Goal: Transaction & Acquisition: Book appointment/travel/reservation

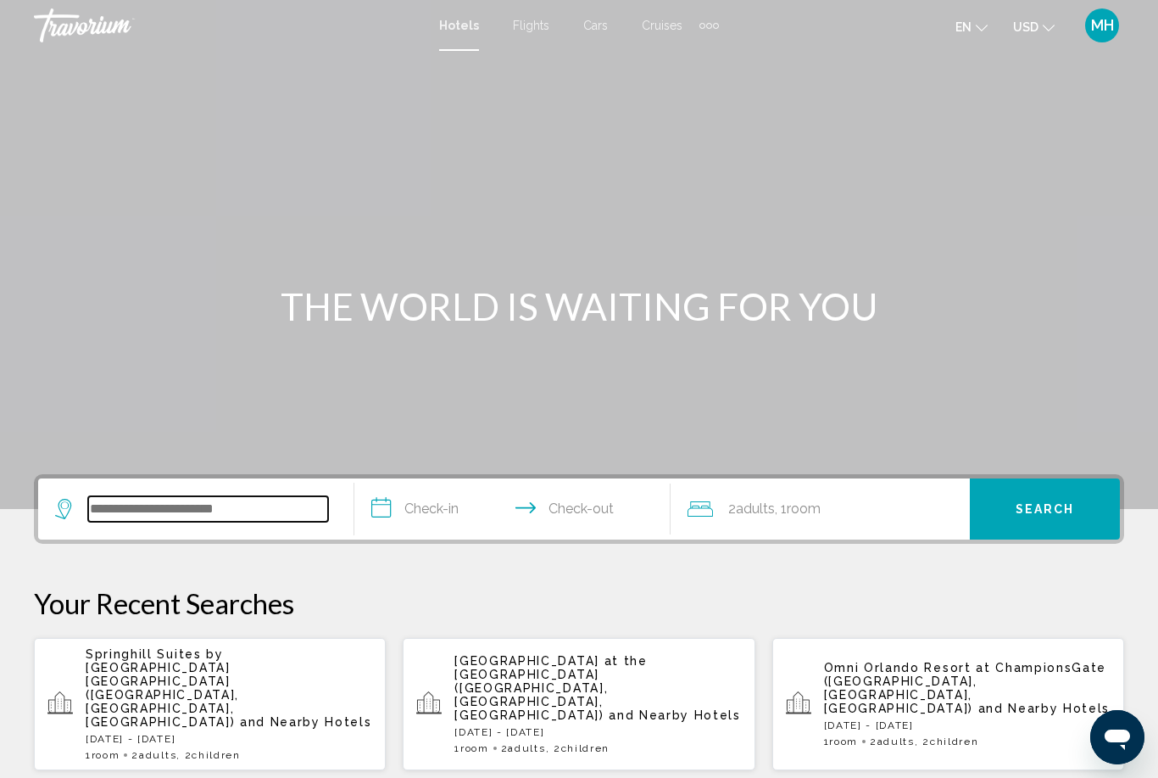
click at [220, 520] on input "Search widget" at bounding box center [208, 508] width 240 height 25
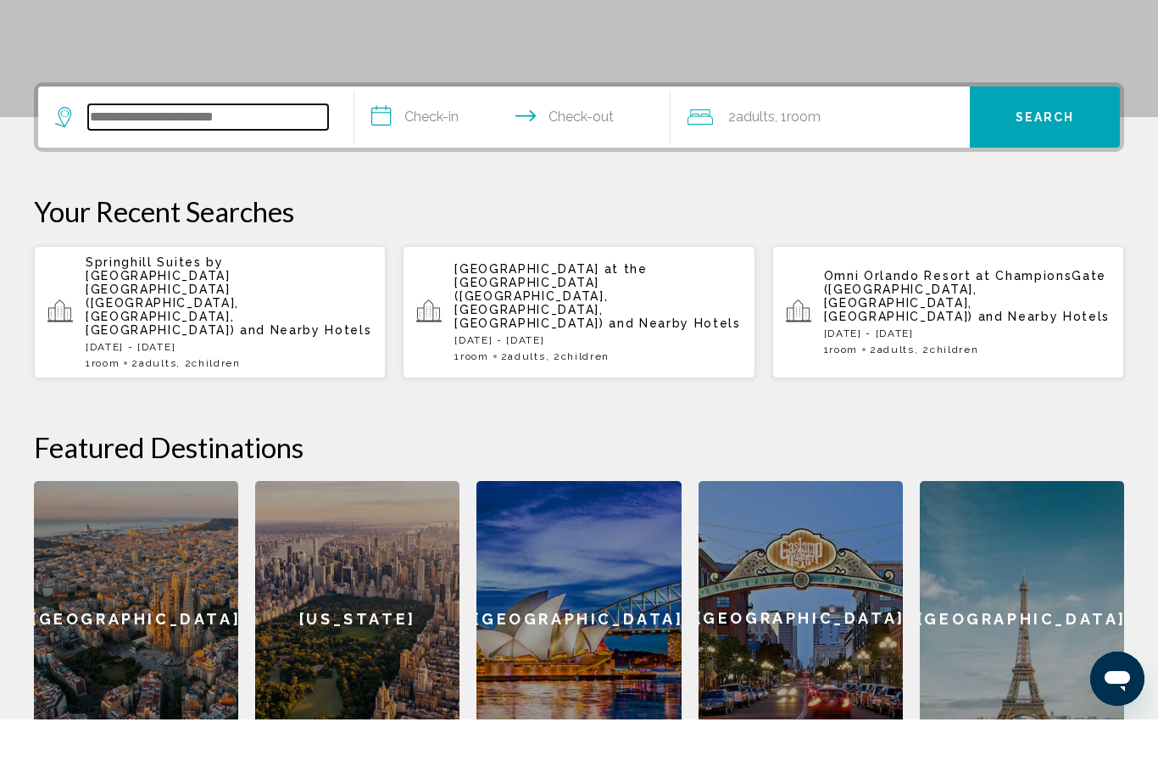
scroll to position [360, 0]
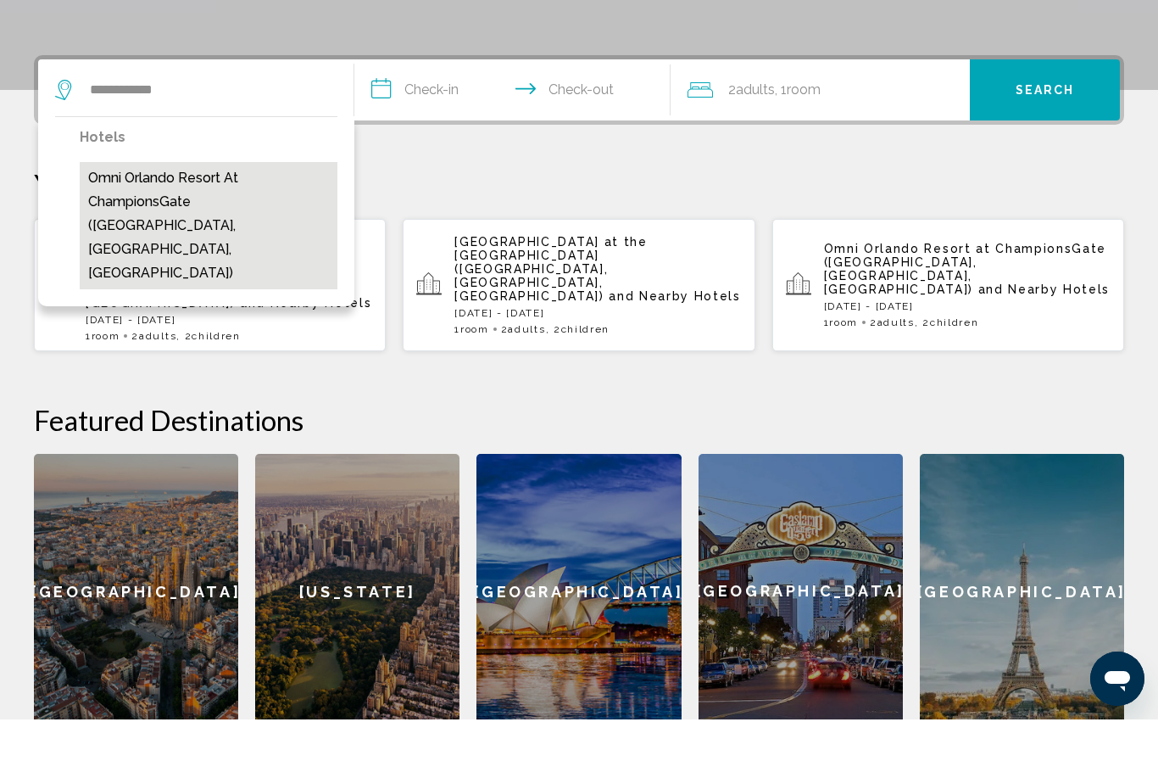
click at [186, 220] on button "Omni Orlando Resort at ChampionsGate ([GEOGRAPHIC_DATA], [GEOGRAPHIC_DATA], [GE…" at bounding box center [209, 283] width 258 height 127
type input "**********"
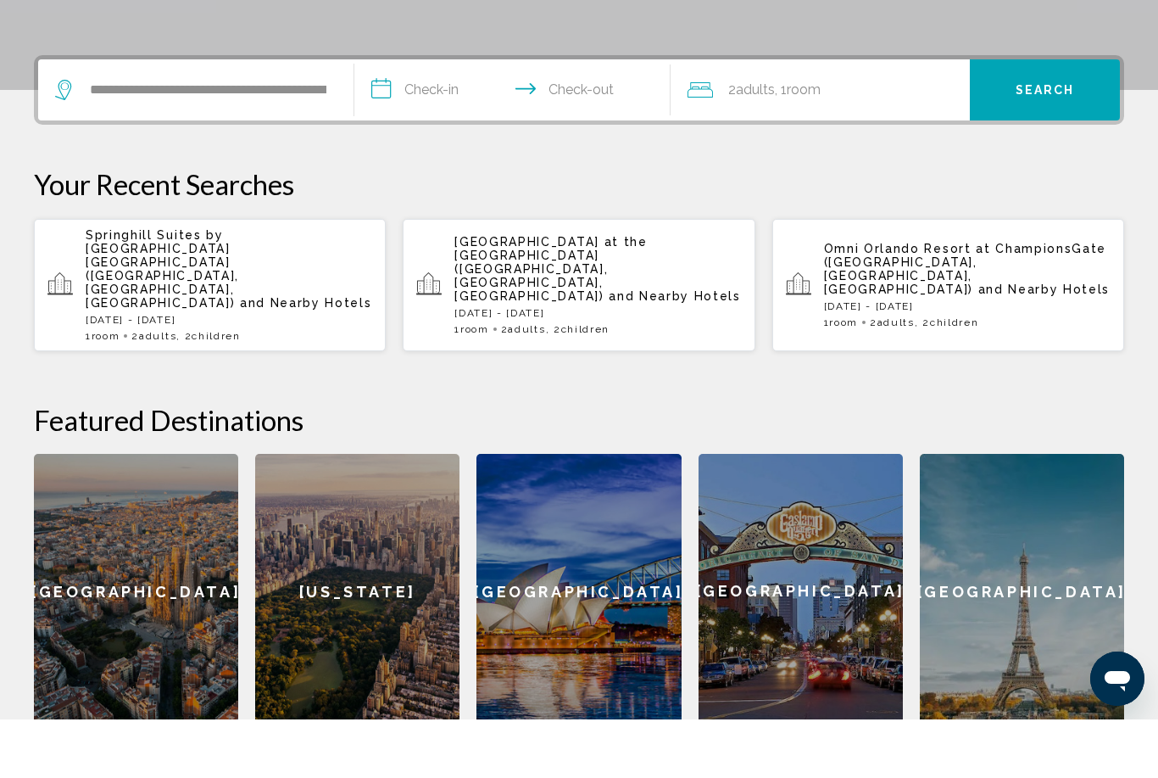
click at [449, 118] on input "**********" at bounding box center [515, 151] width 323 height 66
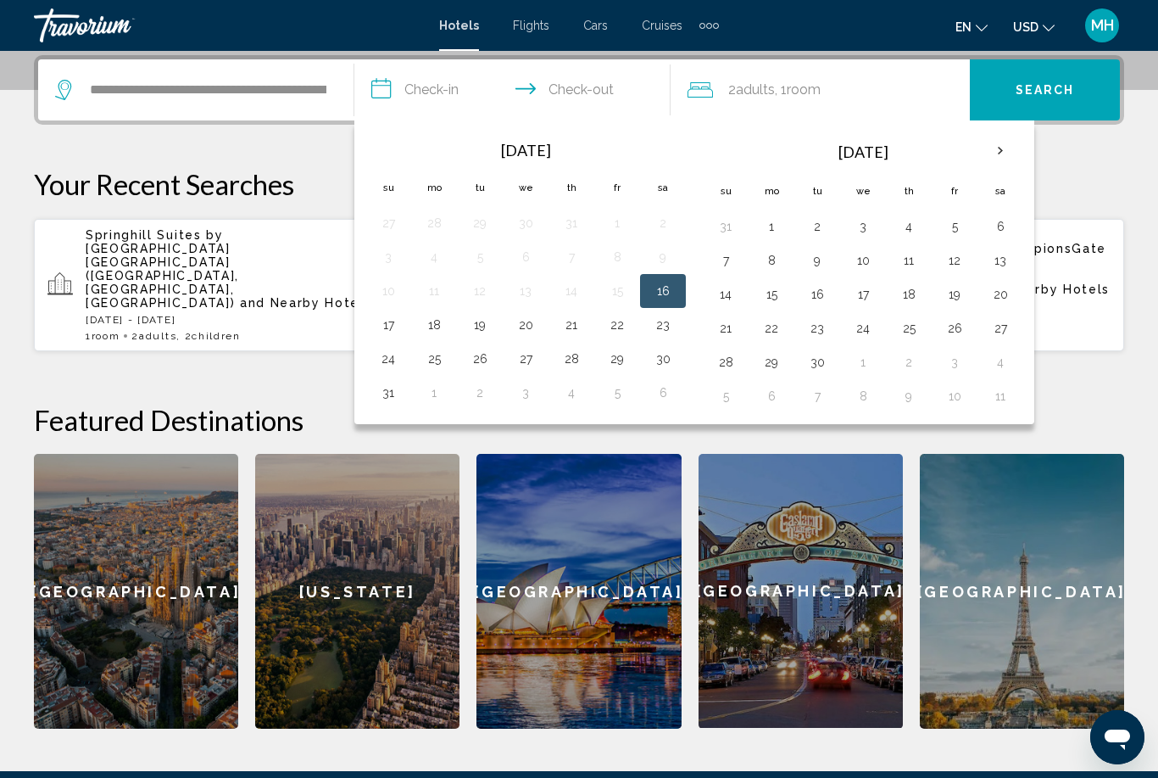
click at [394, 390] on button "31" at bounding box center [388, 393] width 27 height 24
click at [769, 227] on button "1" at bounding box center [771, 227] width 27 height 24
type input "**********"
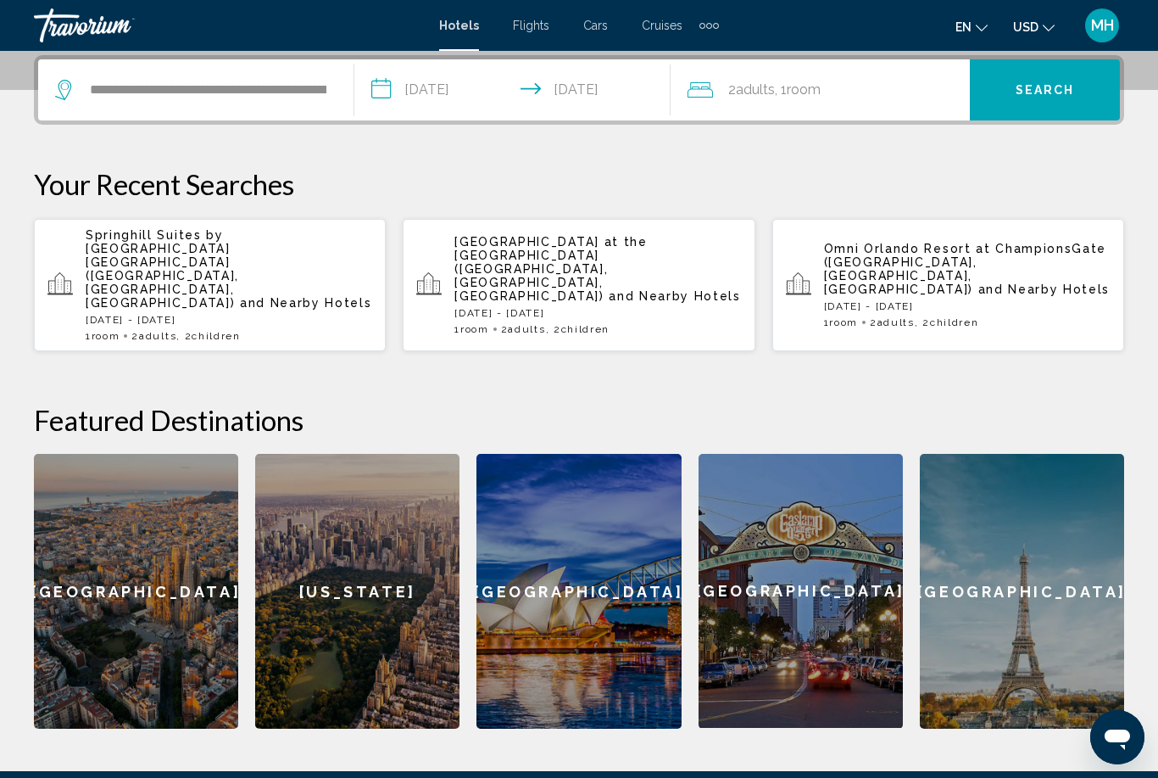
click at [810, 103] on div "2 Adult Adults , 1 Room rooms" at bounding box center [829, 89] width 282 height 61
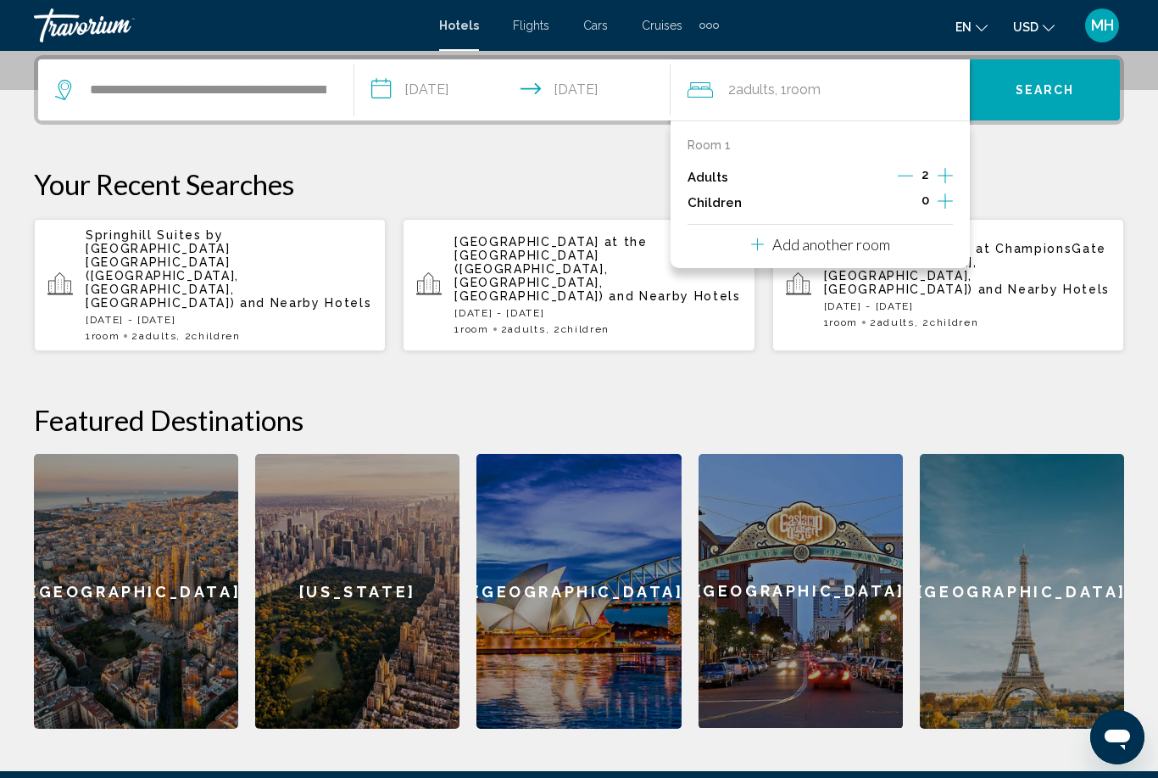
click at [948, 178] on icon "Increment adults" at bounding box center [945, 175] width 15 height 20
click at [913, 180] on icon "Decrement adults" at bounding box center [906, 175] width 15 height 15
click at [953, 209] on button "Increment children" at bounding box center [945, 202] width 15 height 25
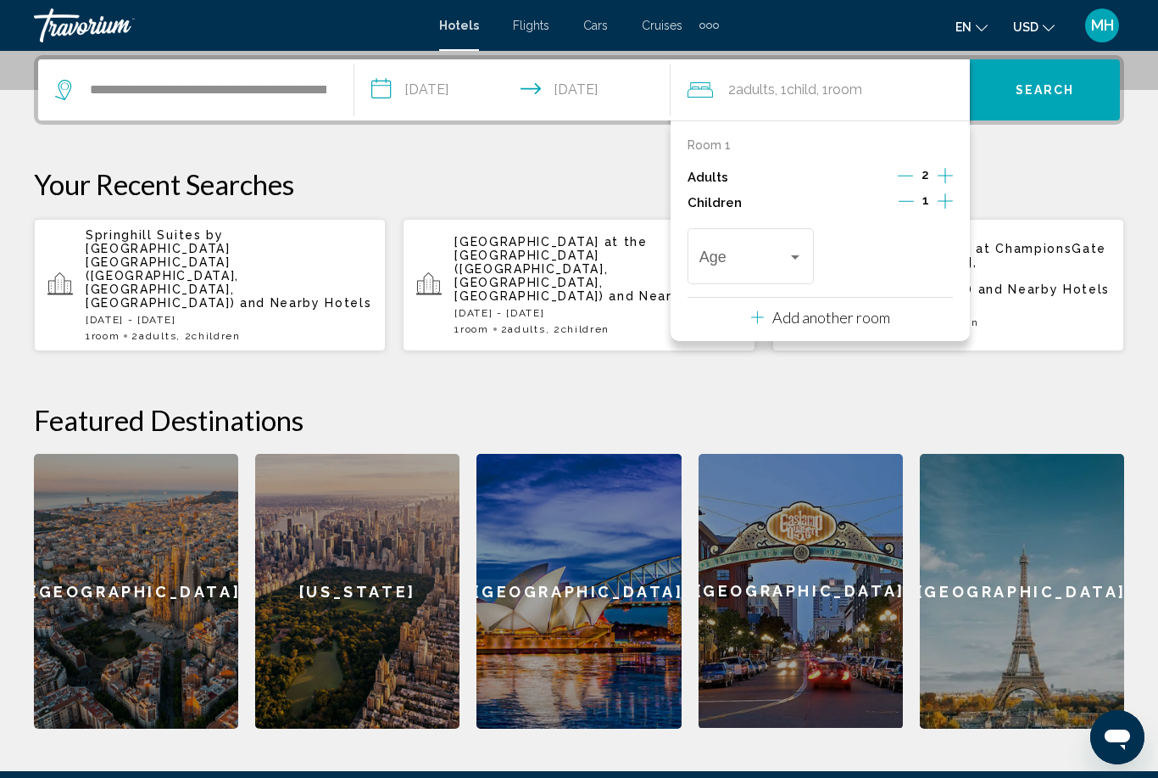
click at [952, 201] on icon "Increment children" at bounding box center [945, 201] width 15 height 20
click at [794, 276] on div "Age" at bounding box center [751, 254] width 103 height 60
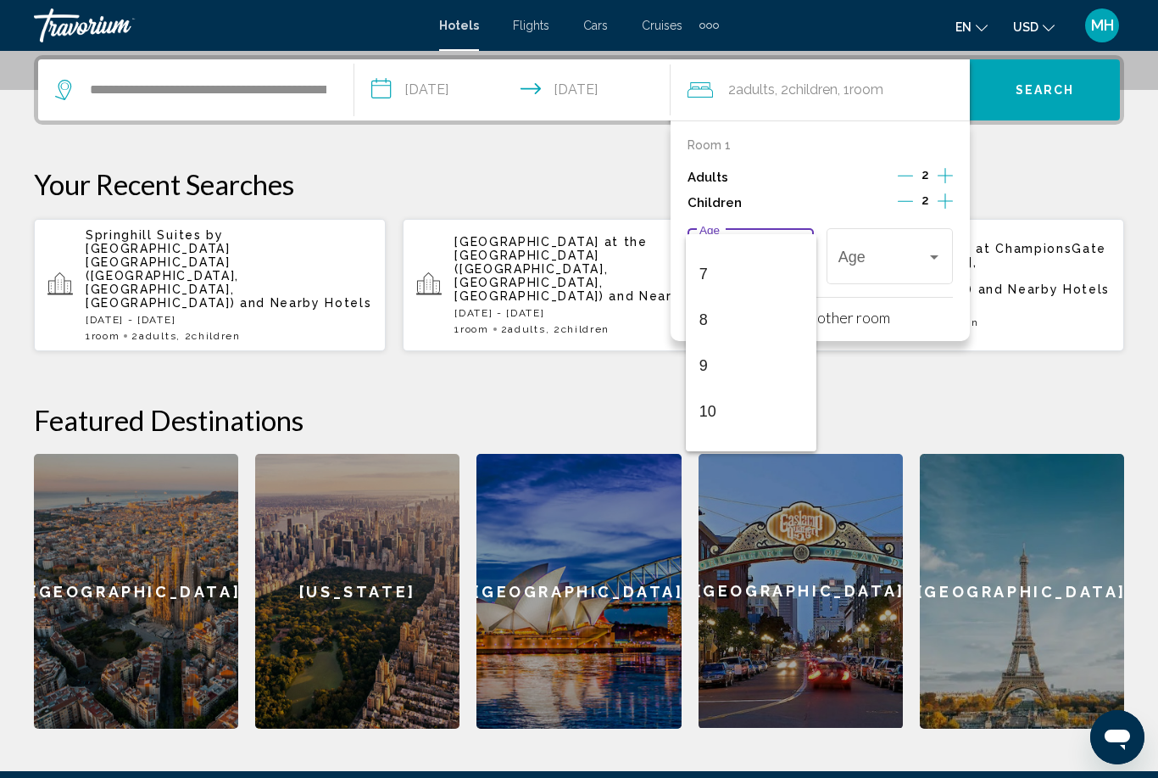
scroll to position [308, 0]
click at [779, 377] on span "9" at bounding box center [751, 361] width 103 height 46
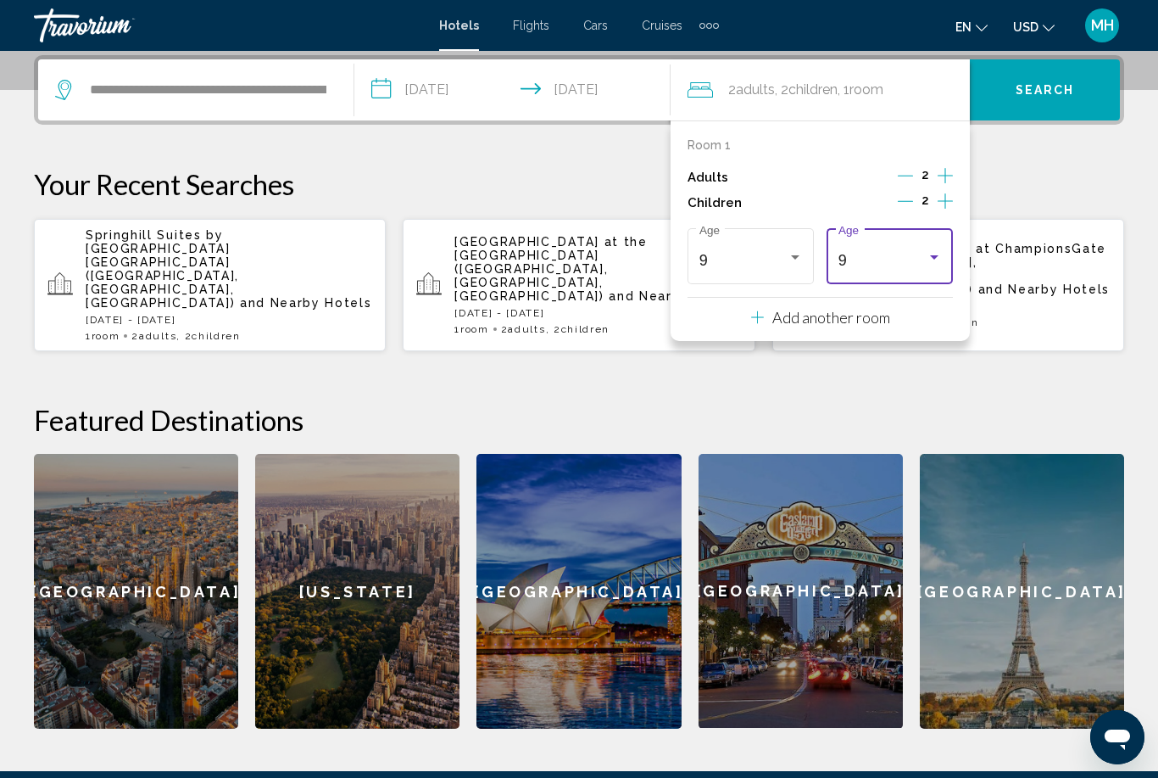
click at [918, 257] on div "9" at bounding box center [883, 260] width 88 height 17
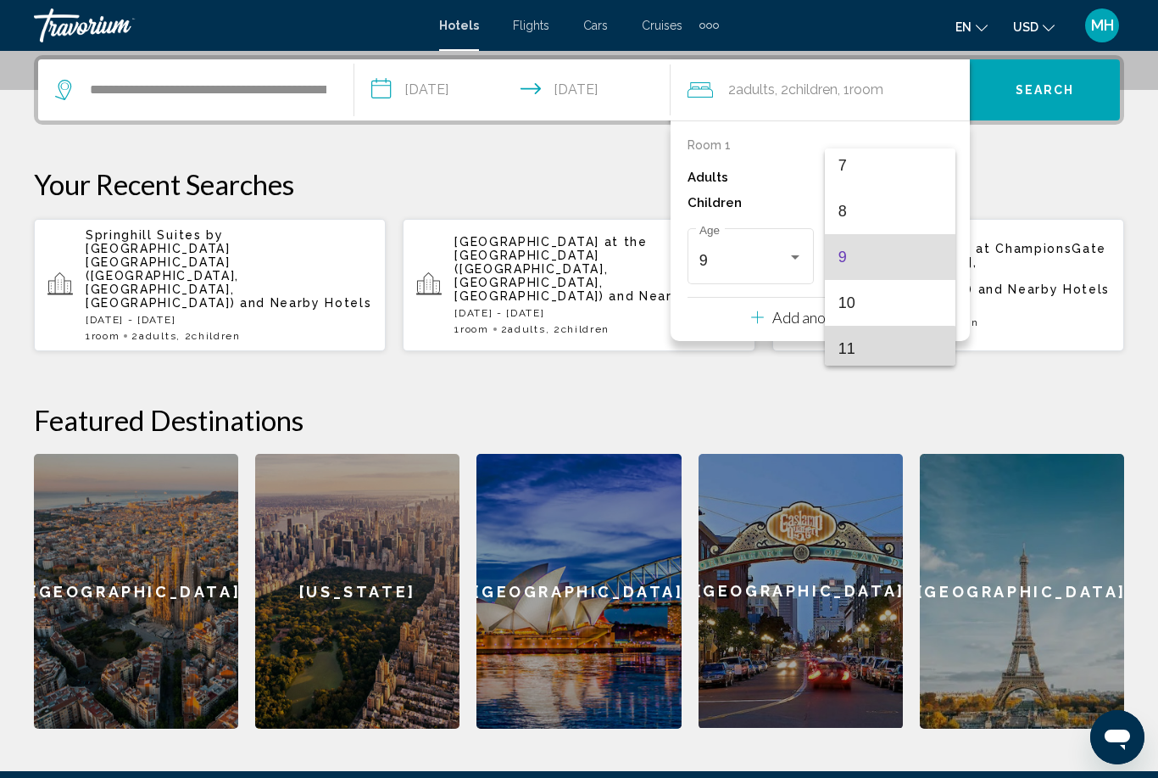
click at [879, 353] on span "11" at bounding box center [890, 349] width 103 height 46
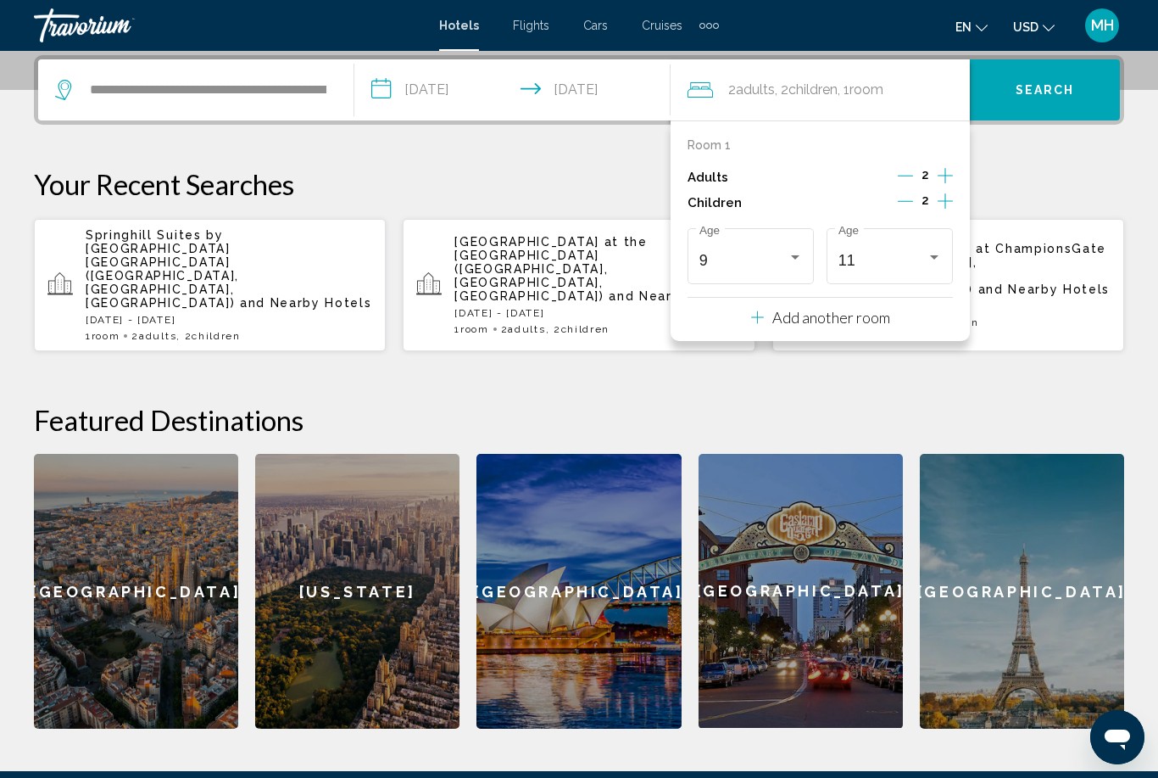
click at [1053, 99] on button "Search" at bounding box center [1045, 89] width 150 height 61
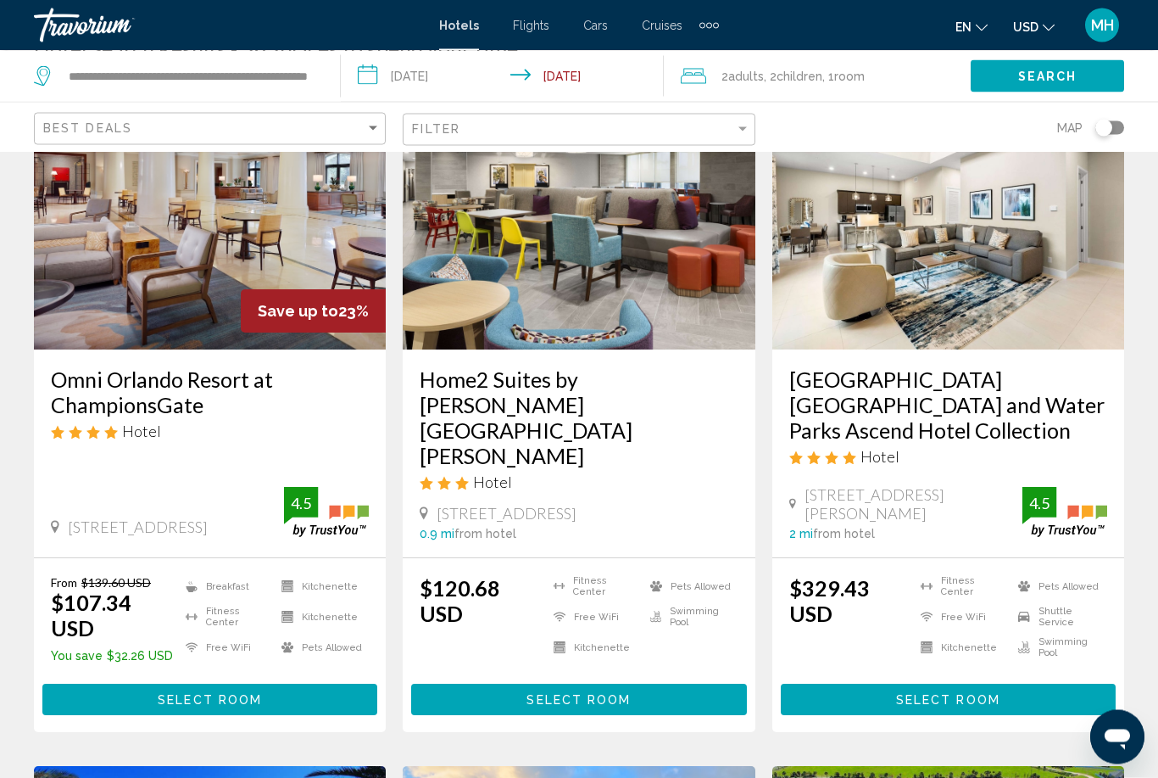
scroll to position [137, 0]
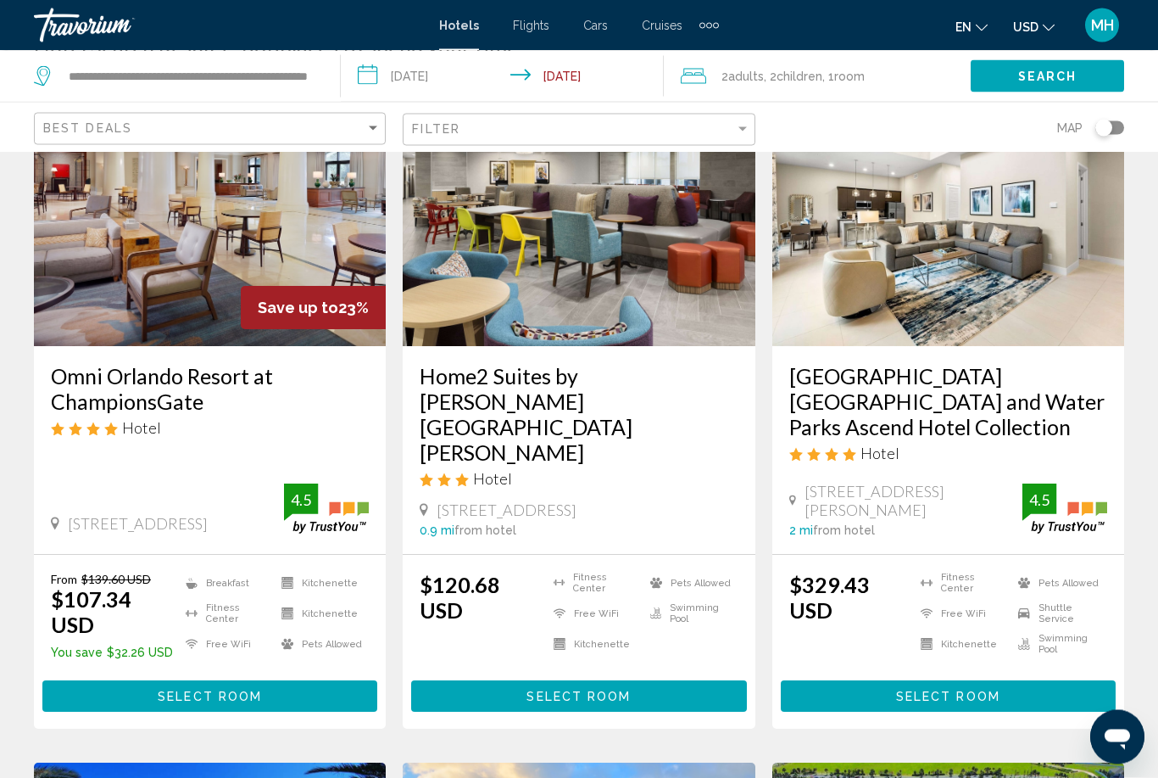
click at [223, 690] on span "Select Room" at bounding box center [210, 697] width 104 height 14
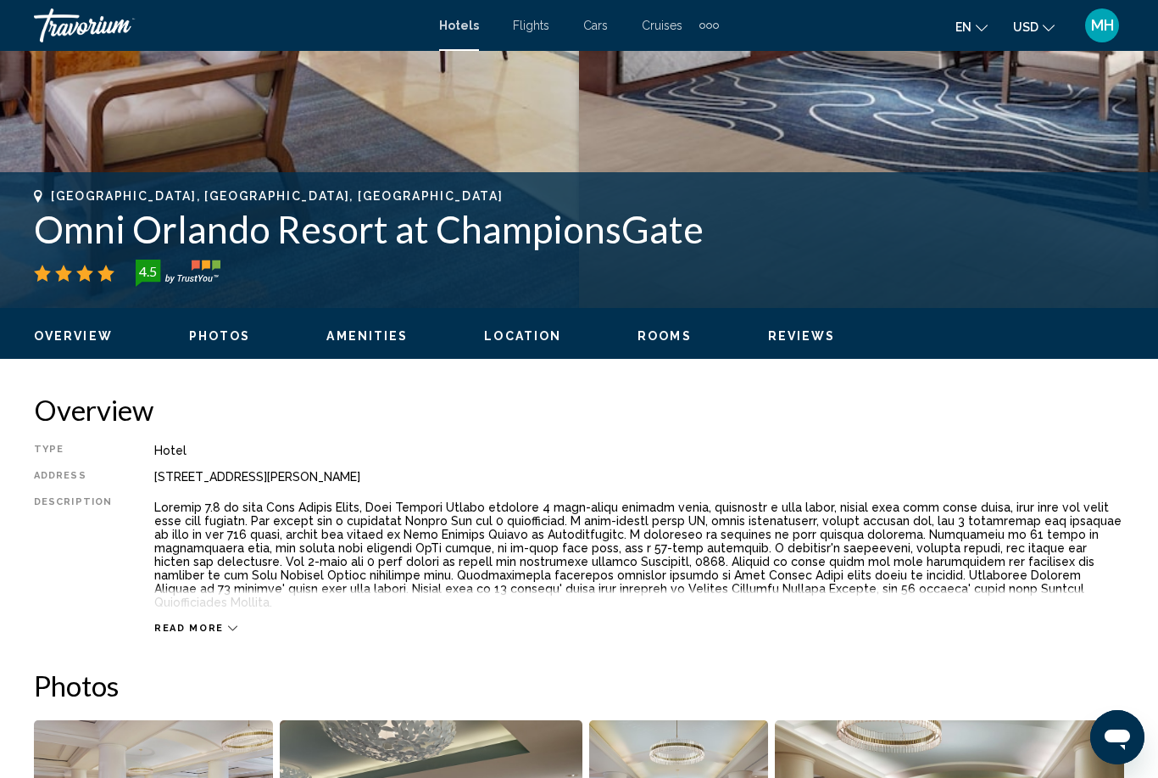
scroll to position [550, 0]
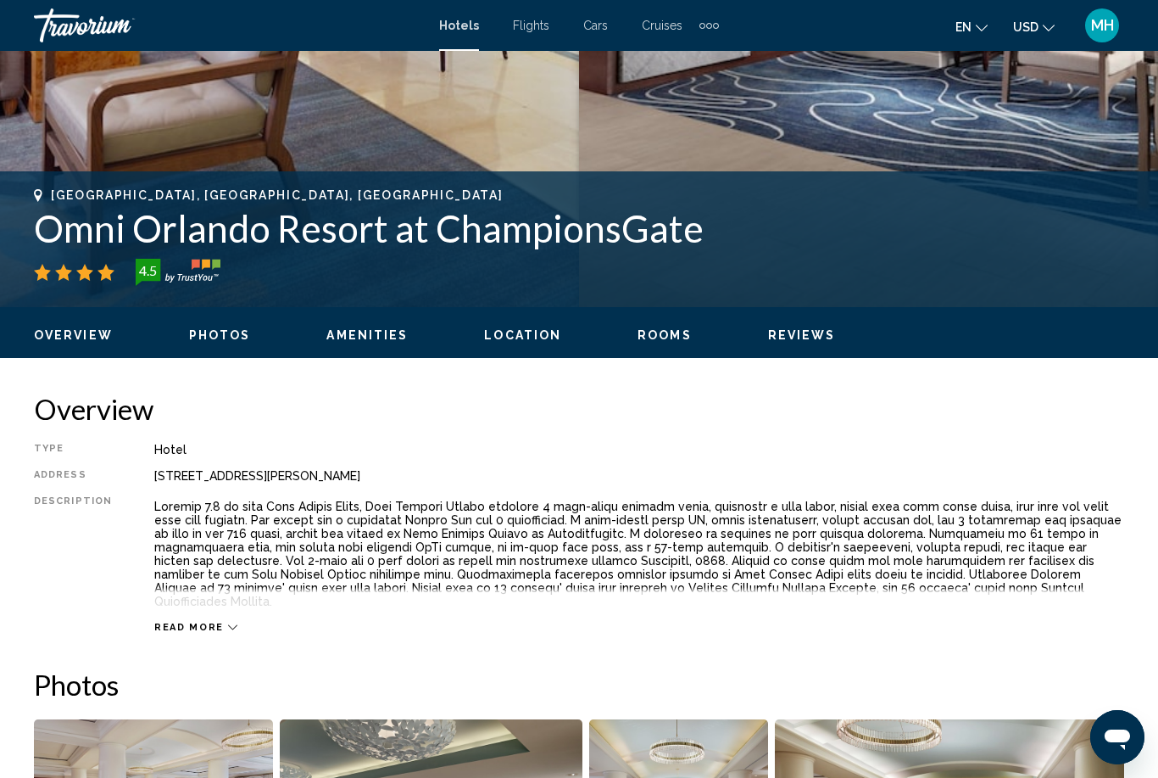
click at [991, 261] on div "4.5" at bounding box center [579, 272] width 1091 height 27
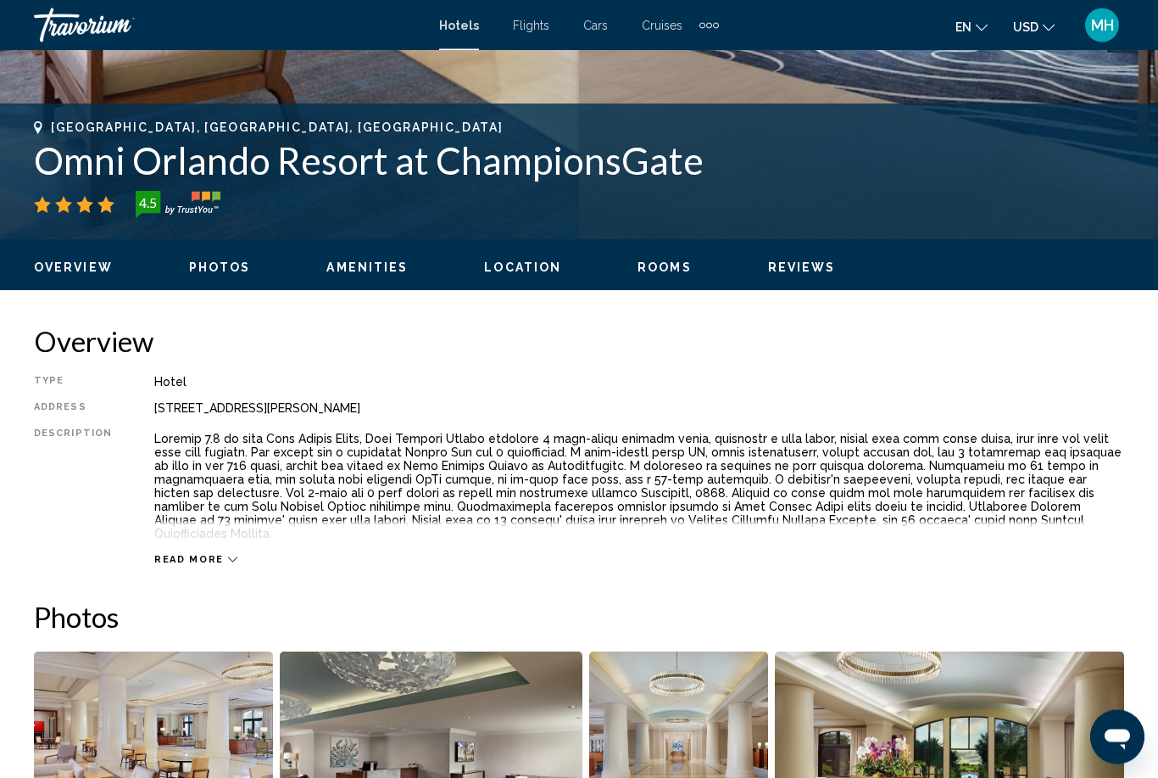
scroll to position [633, 0]
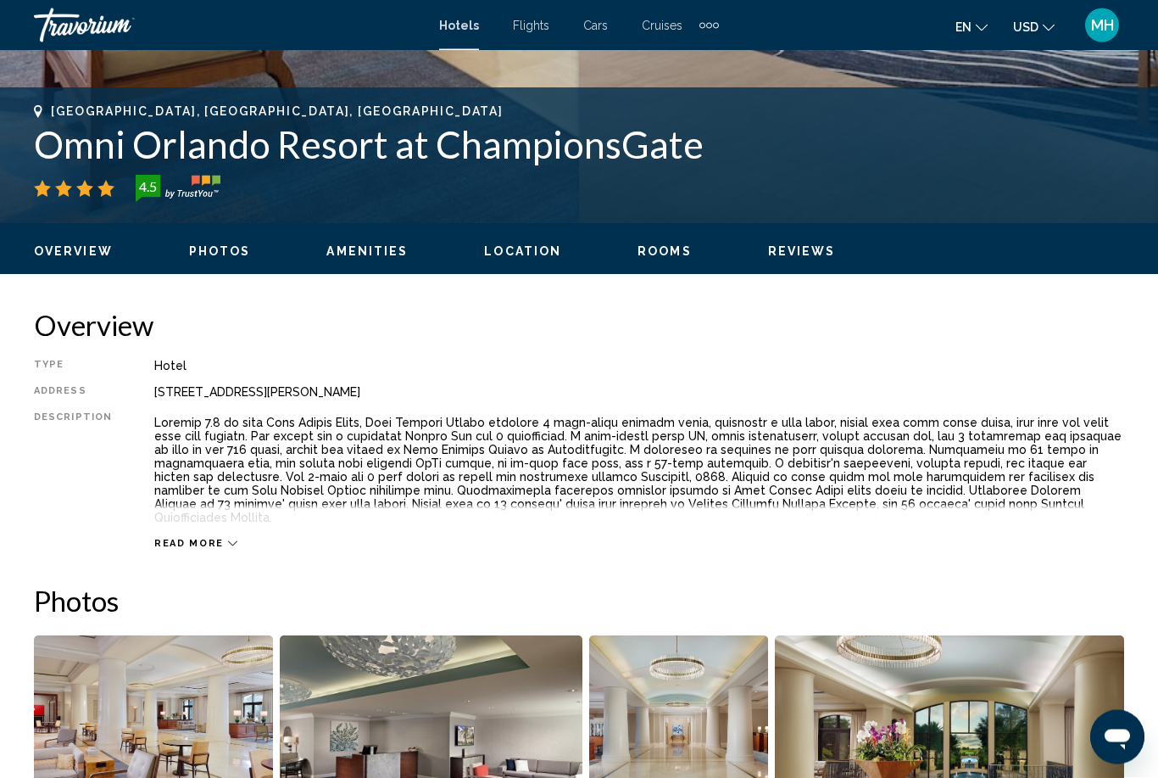
click at [198, 539] on span "Read more" at bounding box center [189, 544] width 70 height 11
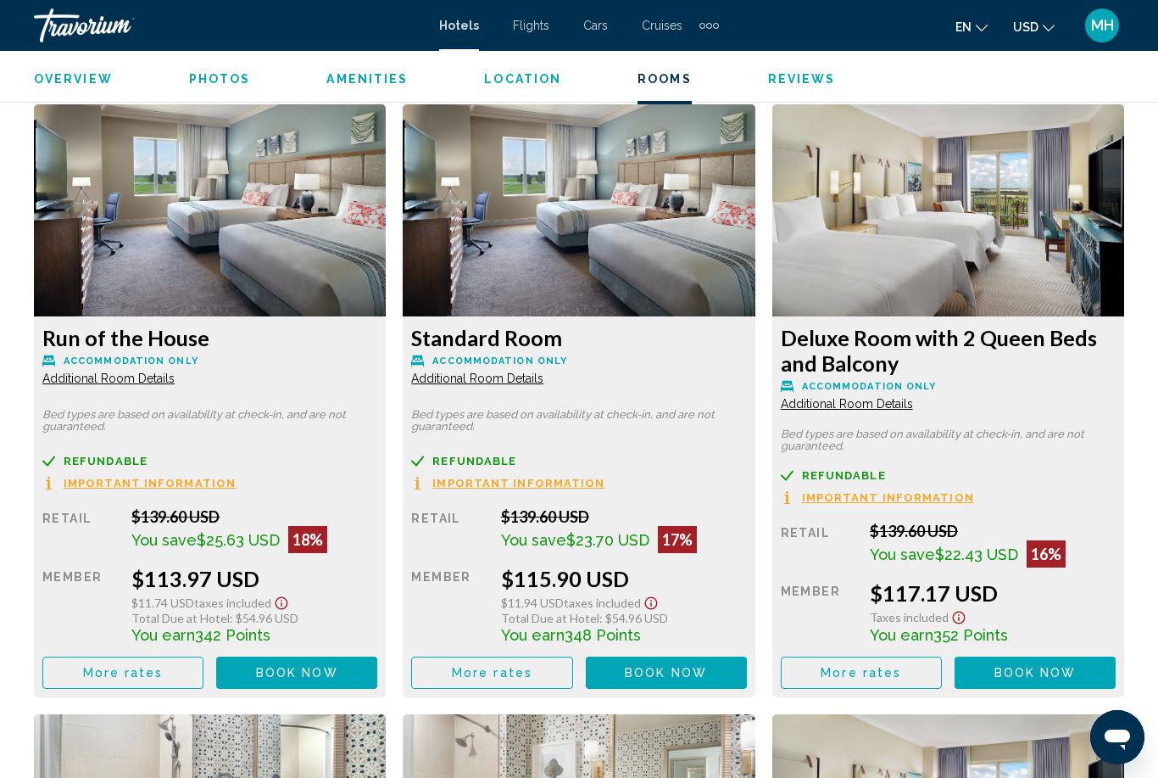
scroll to position [3188, 0]
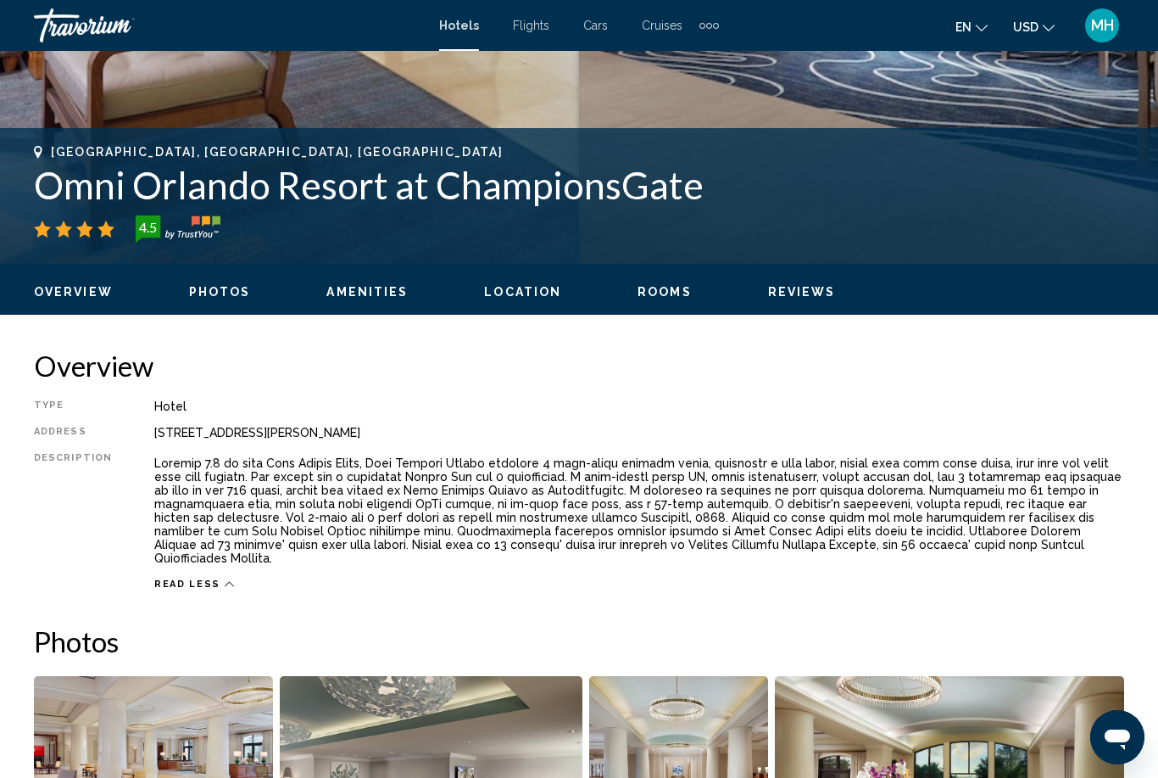
scroll to position [0, 0]
